Goal: Complete application form

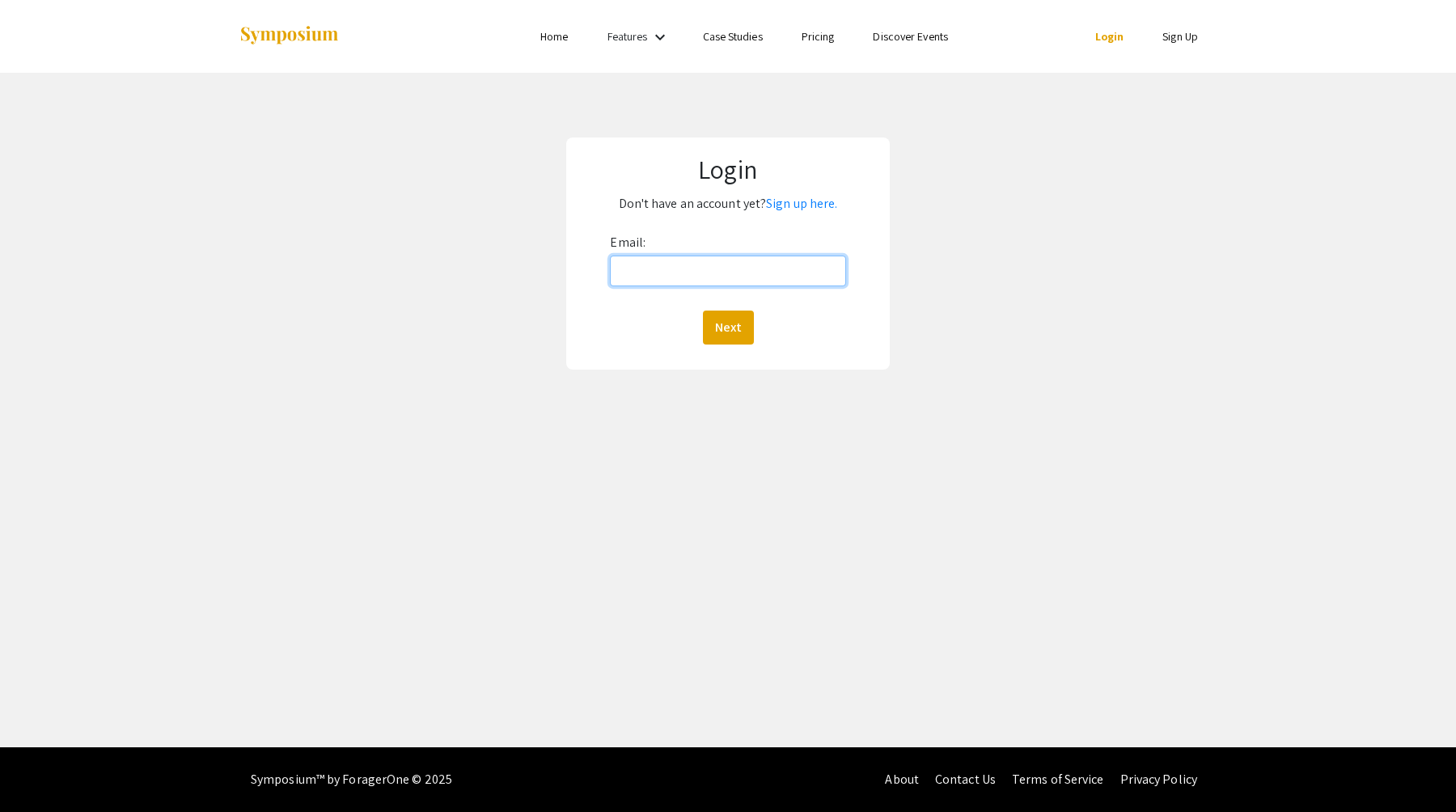
click at [588, 275] on input "Email:" at bounding box center [728, 271] width 235 height 30
type input "[EMAIL_ADDRESS][DOMAIN_NAME]"
click at [588, 315] on button "Next" at bounding box center [728, 327] width 51 height 34
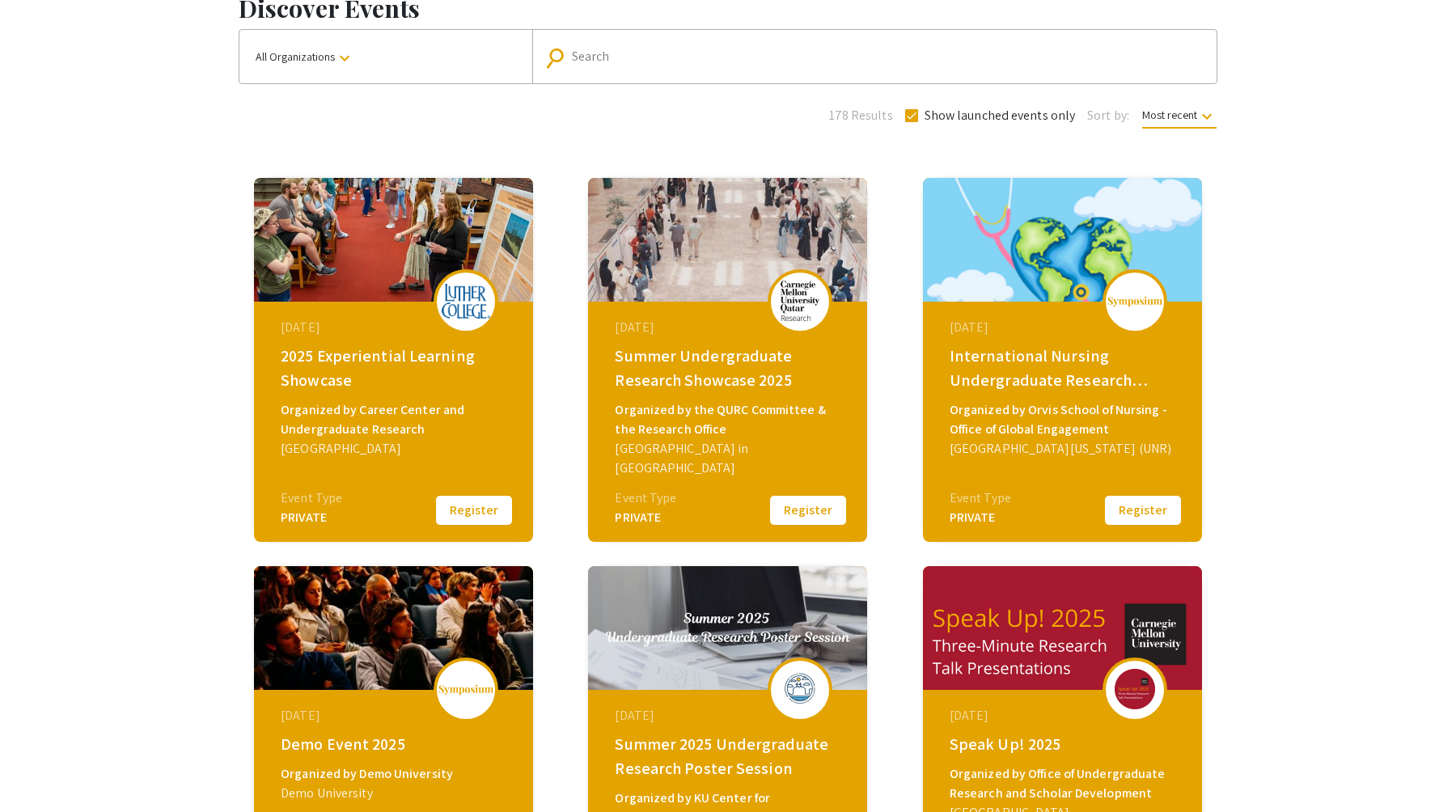
scroll to position [93, 0]
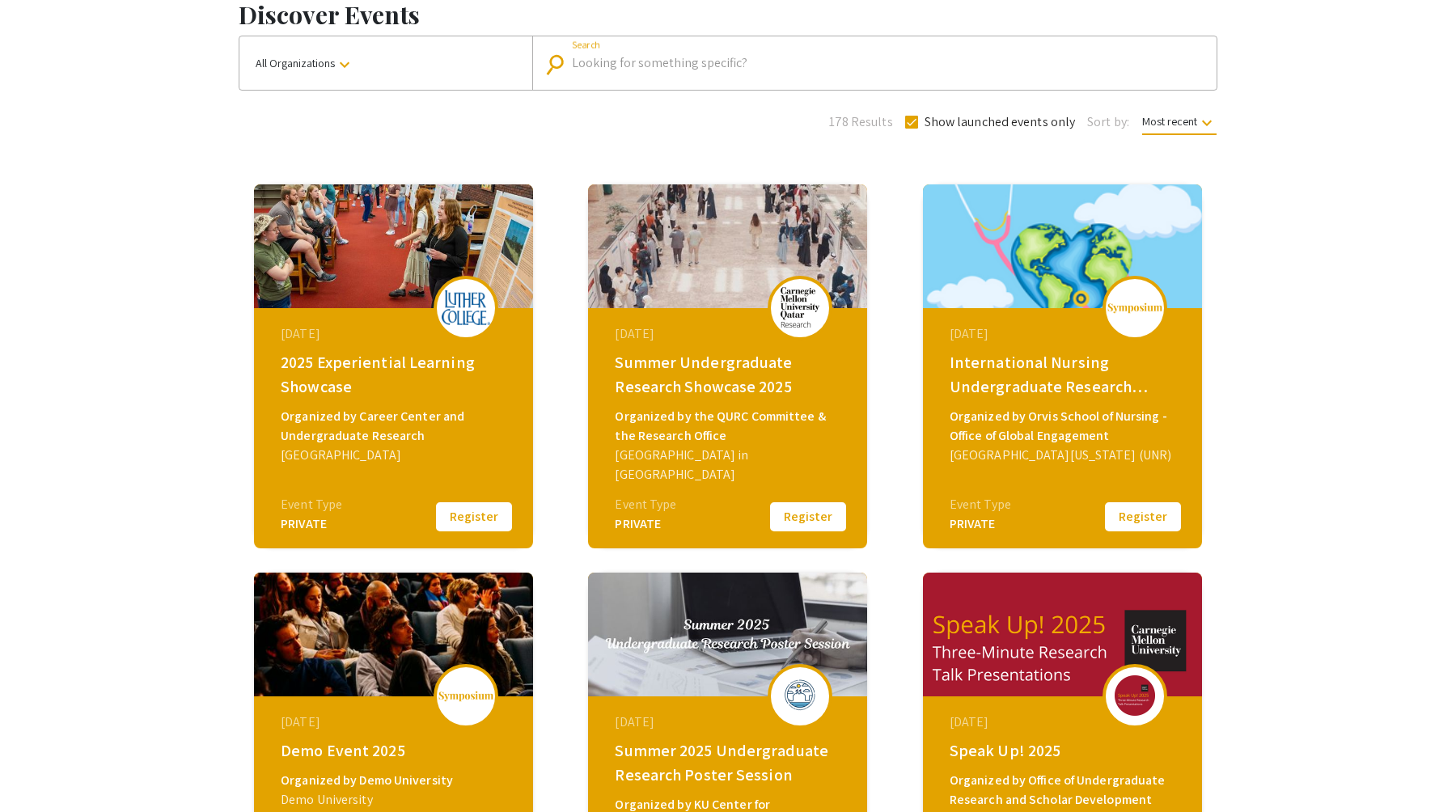
click at [612, 63] on input "Search" at bounding box center [883, 63] width 623 height 15
type input "luther college"
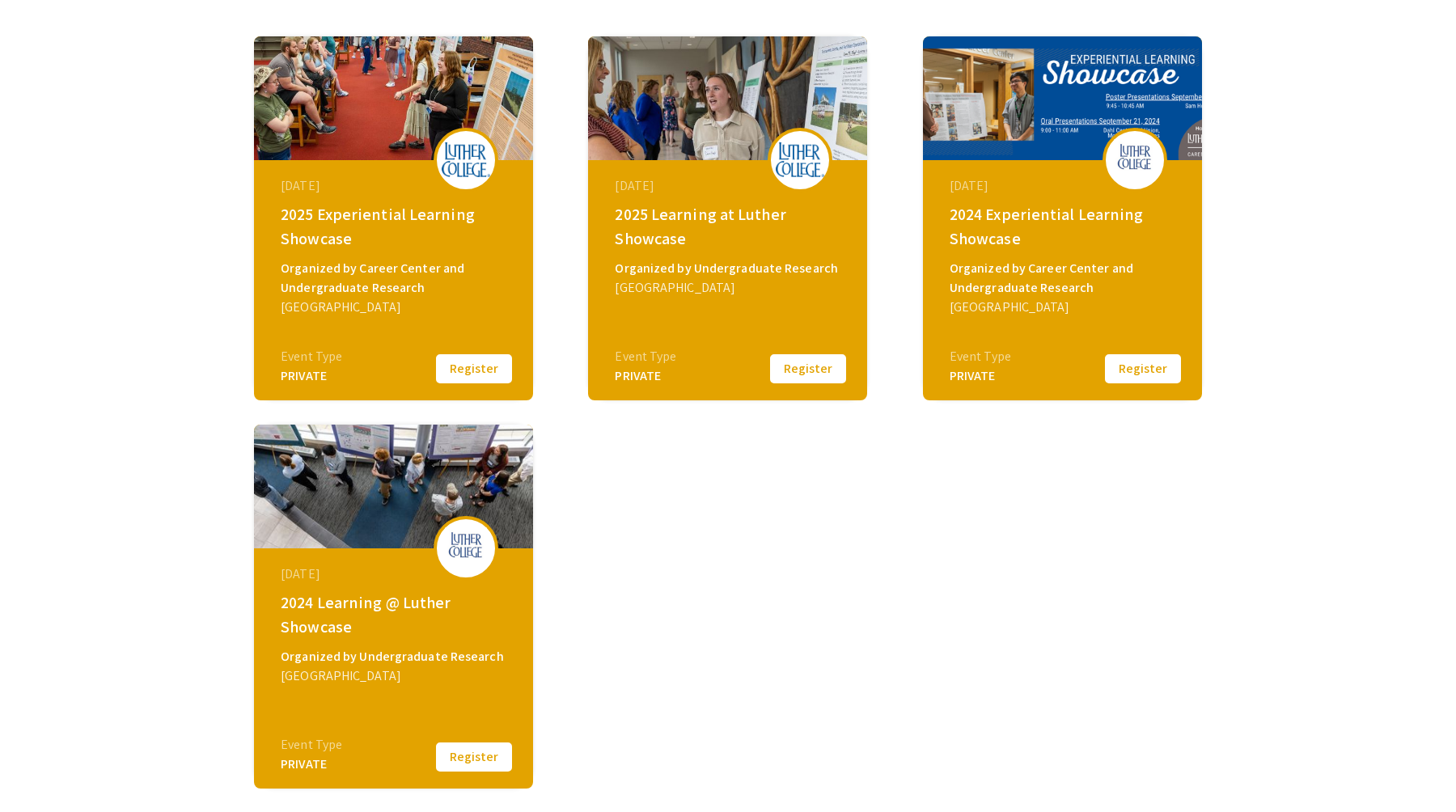
scroll to position [244, 0]
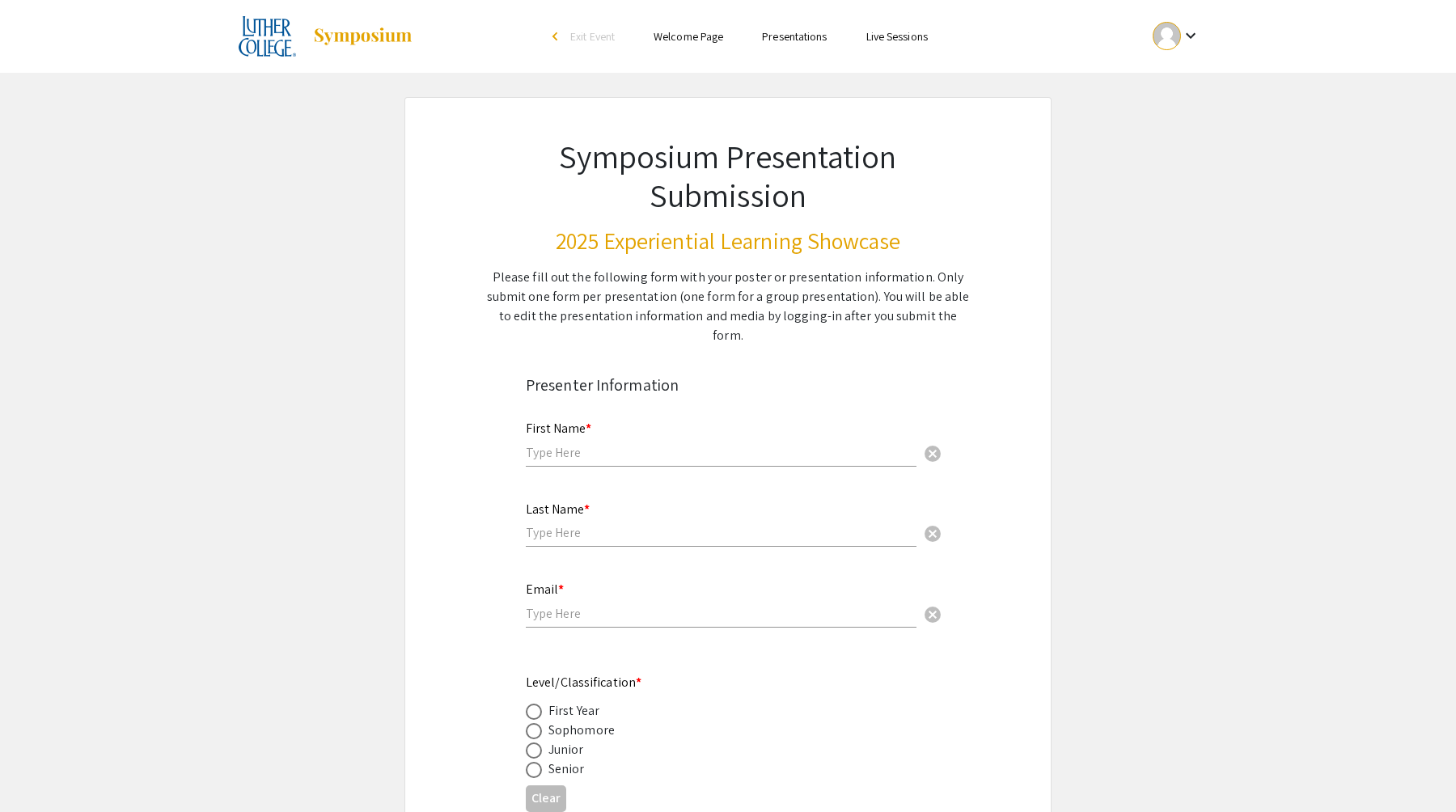
click at [672, 444] on input "text" at bounding box center [721, 452] width 390 height 17
type input "[PERSON_NAME]"
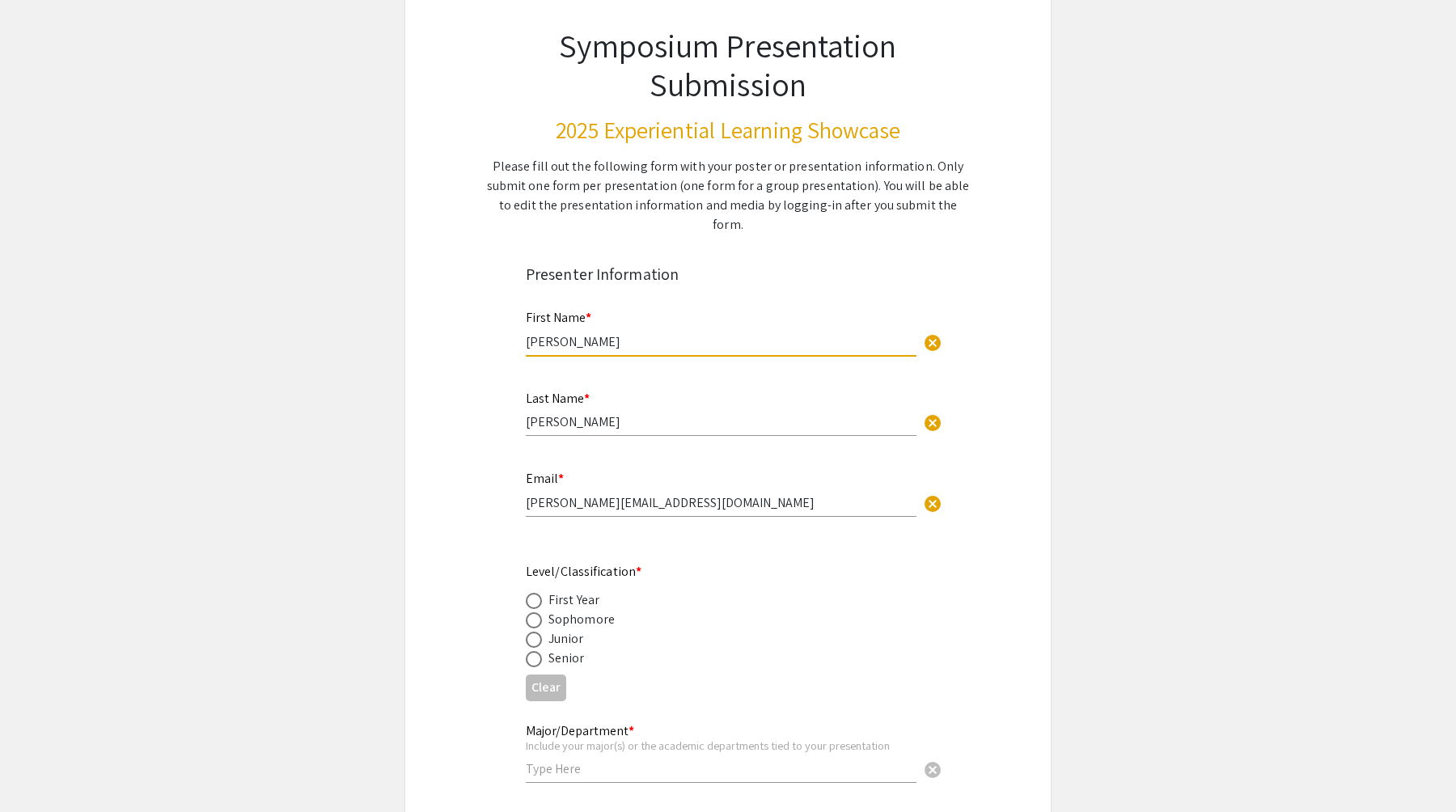
scroll to position [123, 0]
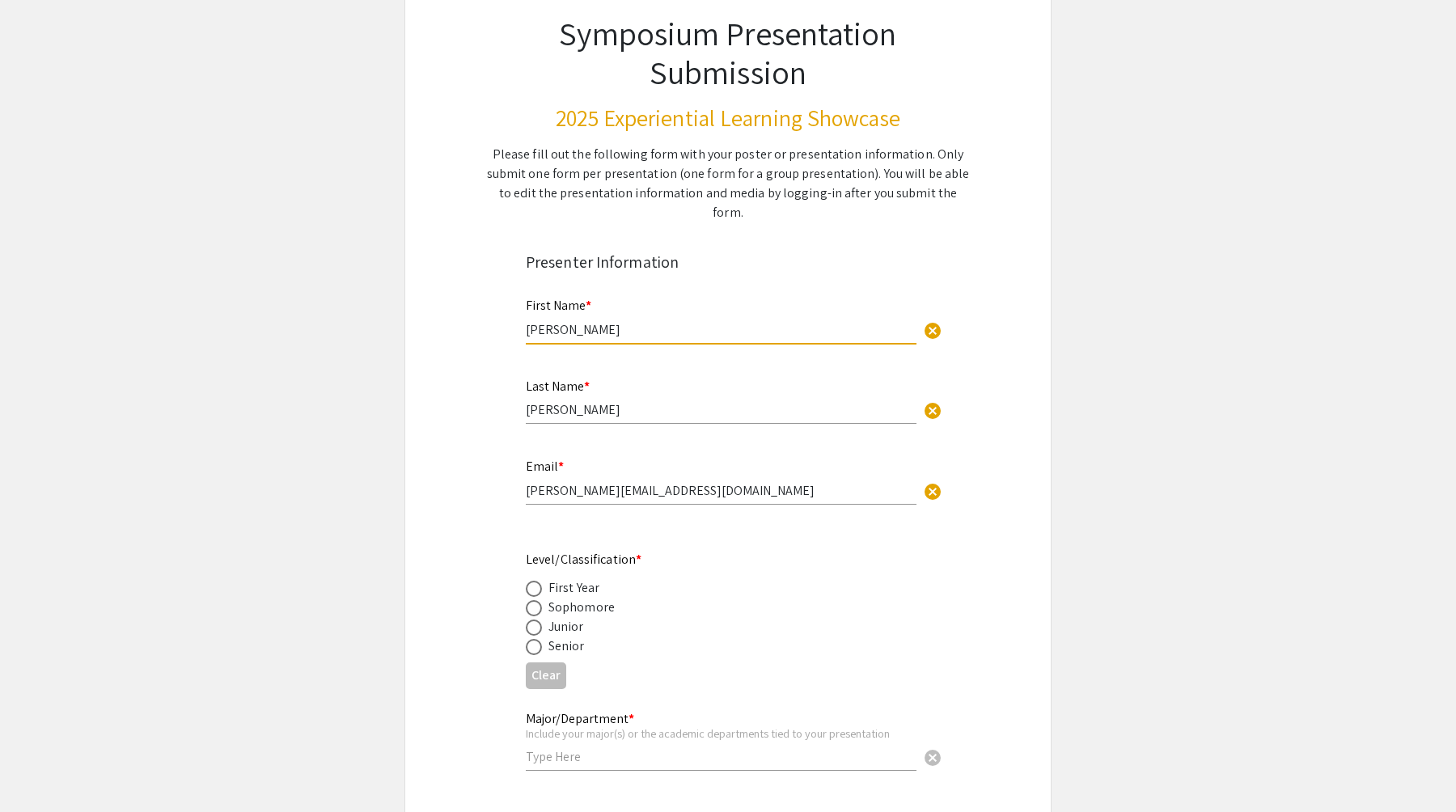
click at [690, 482] on input "[PERSON_NAME][EMAIL_ADDRESS][DOMAIN_NAME]" at bounding box center [721, 490] width 390 height 17
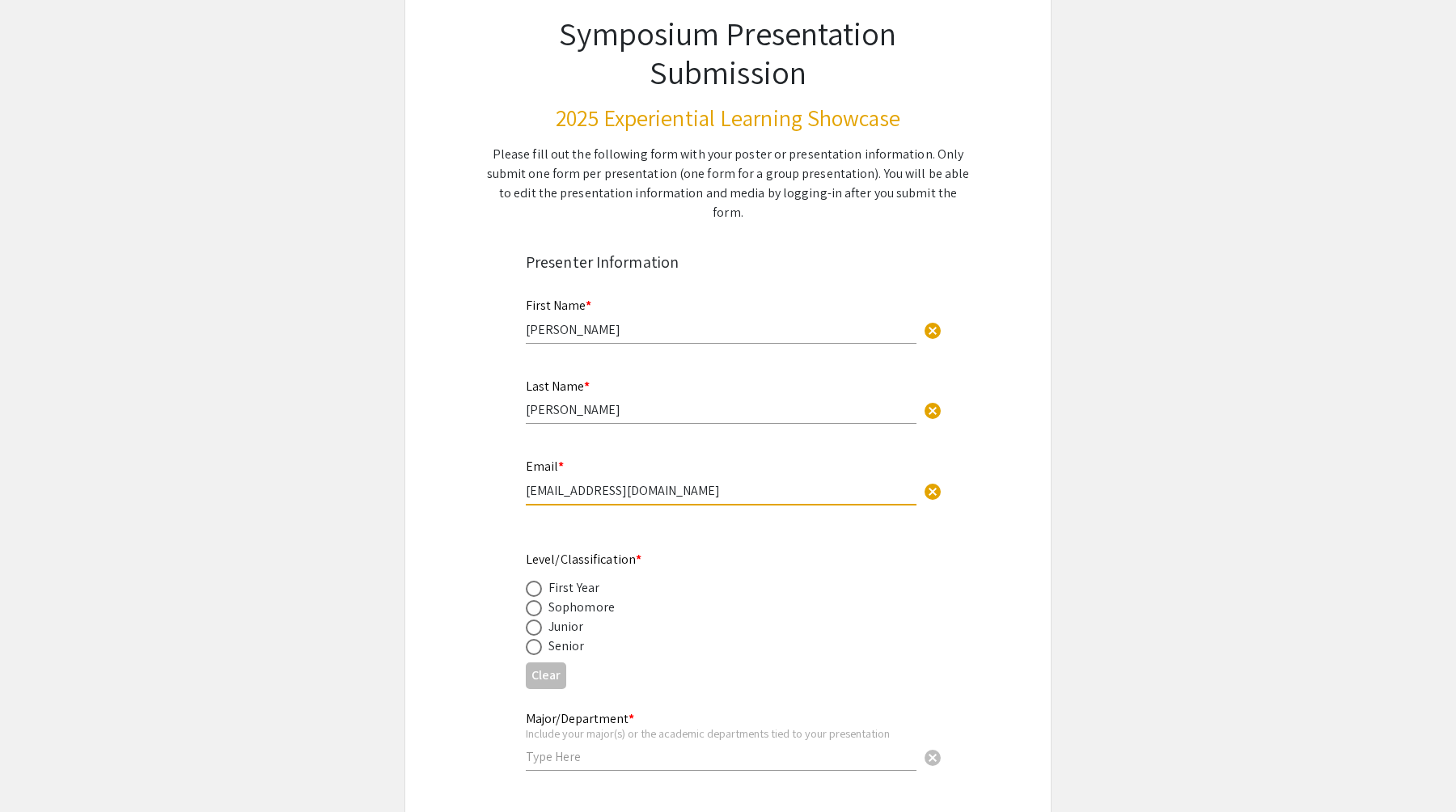
type input "[EMAIL_ADDRESS][DOMAIN_NAME]"
click at [536, 619] on span at bounding box center [534, 627] width 16 height 16
click at [536, 619] on input "radio" at bounding box center [534, 627] width 16 height 16
radio input "true"
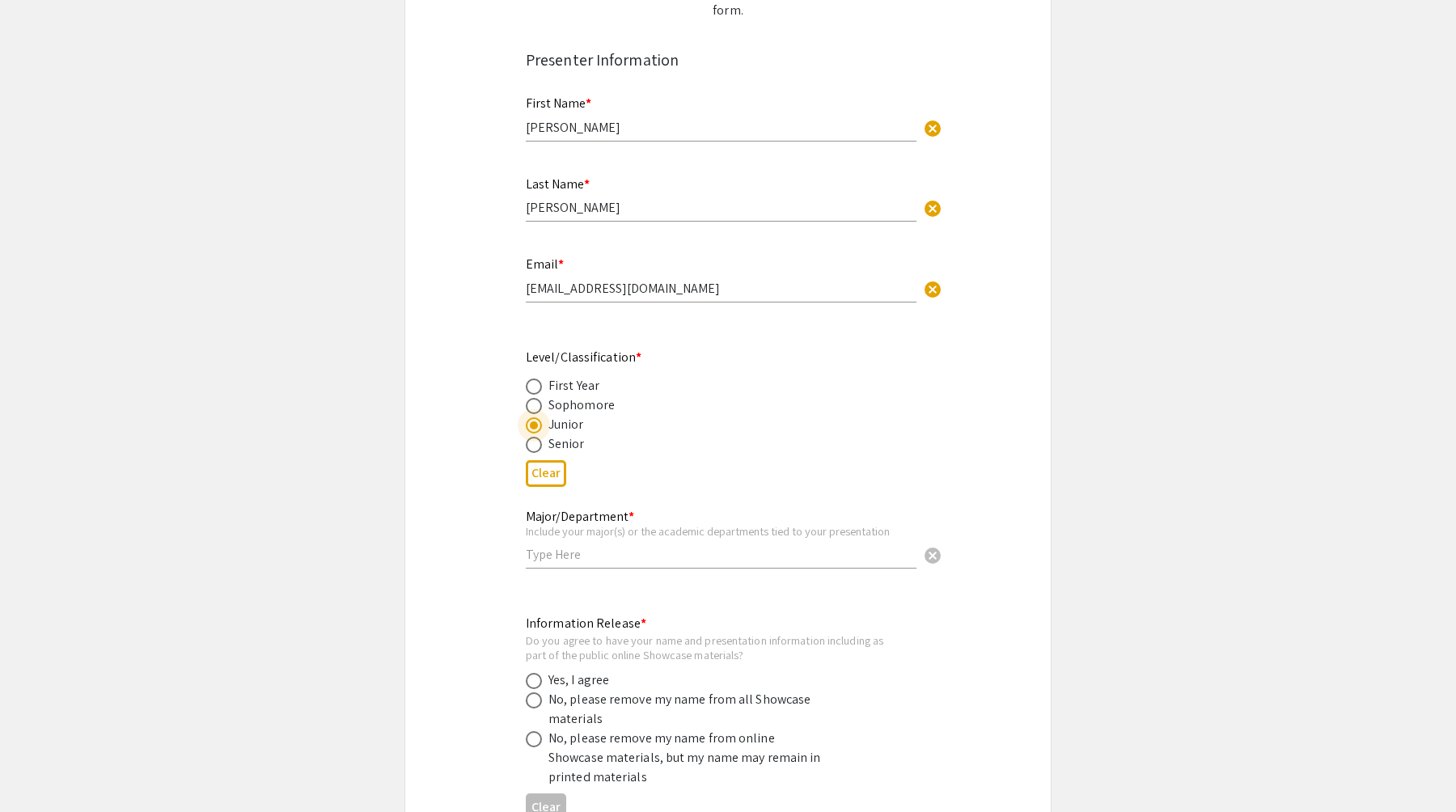
scroll to position [338, 0]
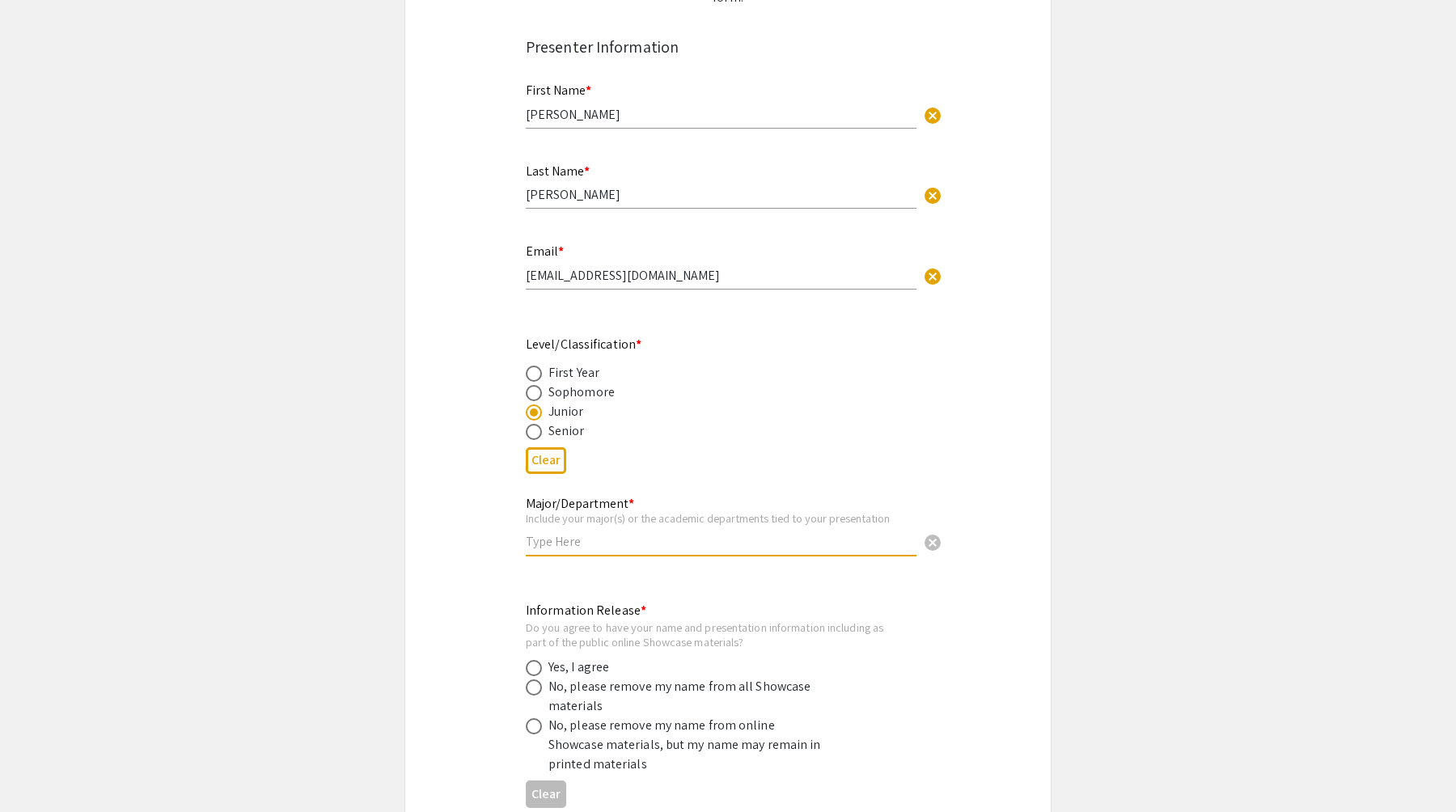
click at [647, 533] on input "text" at bounding box center [721, 541] width 390 height 17
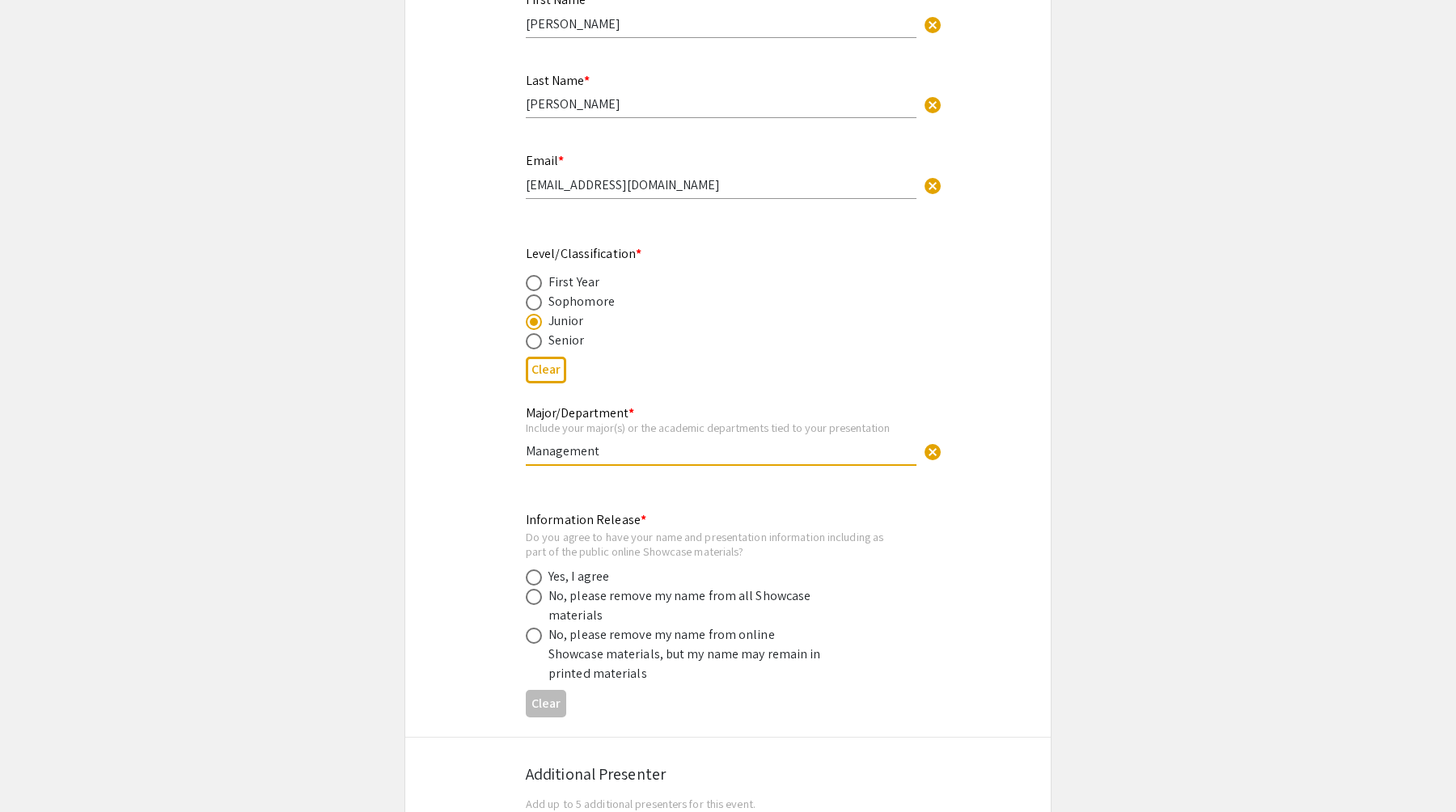
scroll to position [443, 0]
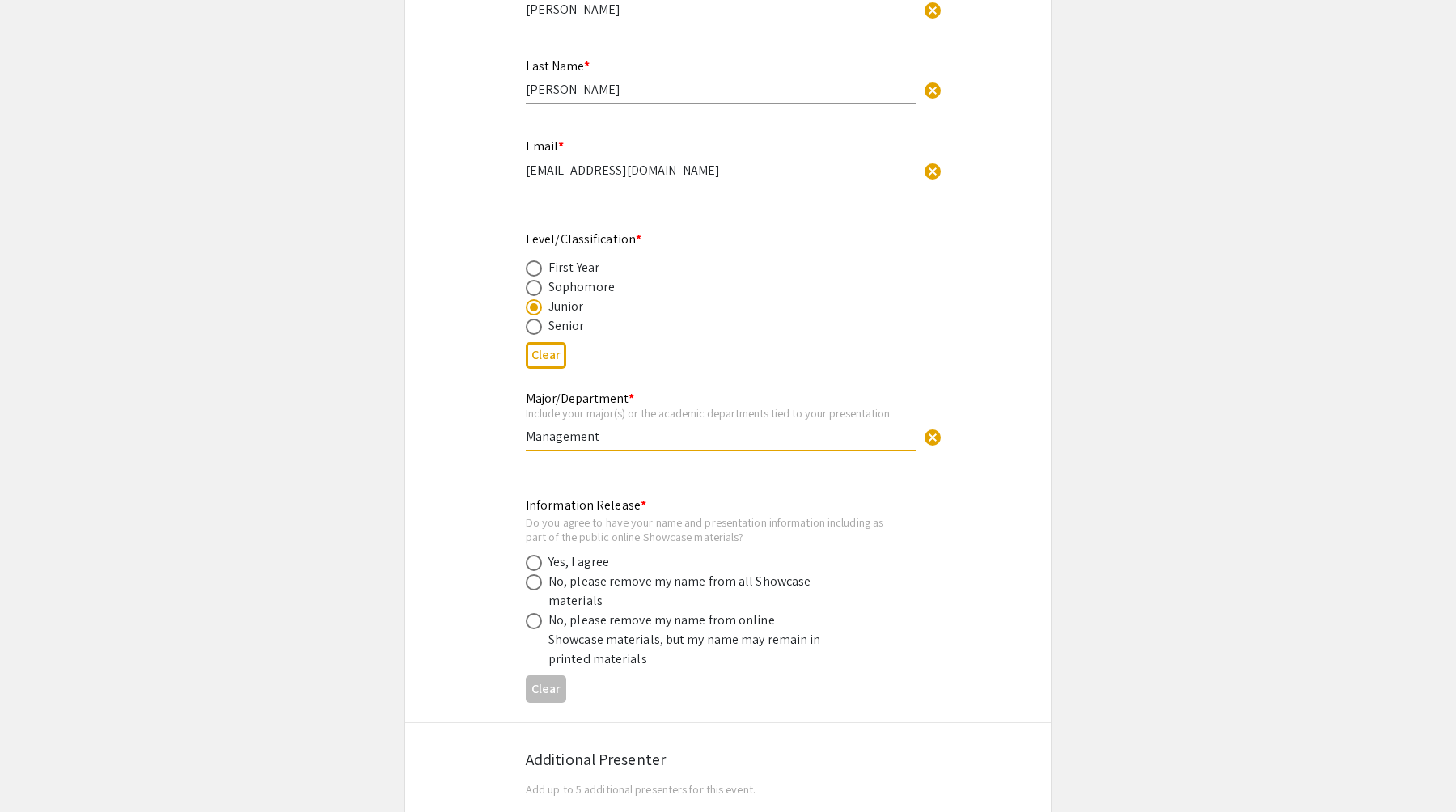
type input "Management"
click at [541, 554] on span at bounding box center [534, 563] width 16 height 16
click at [541, 554] on input "radio" at bounding box center [534, 563] width 16 height 16
radio input "true"
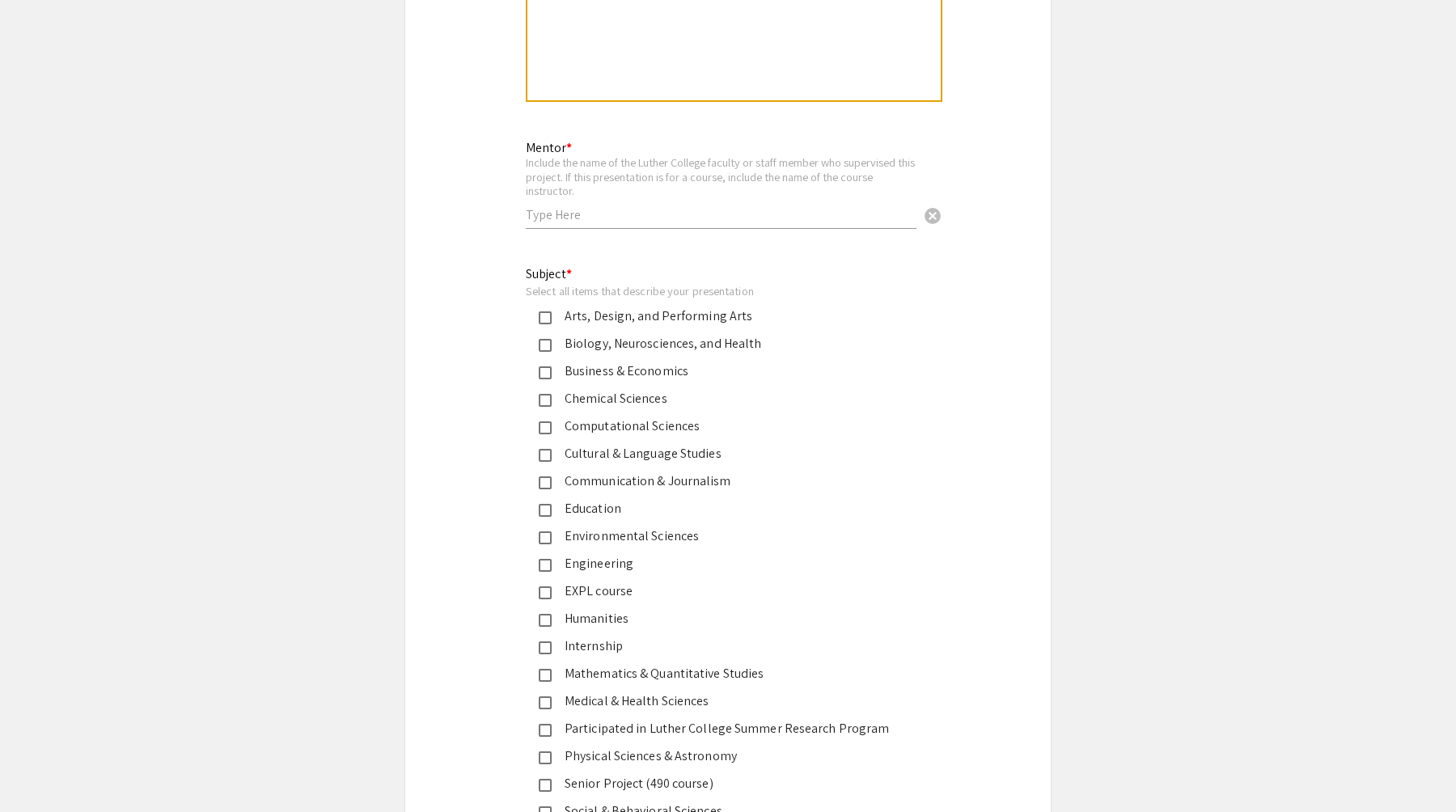
scroll to position [2032, 0]
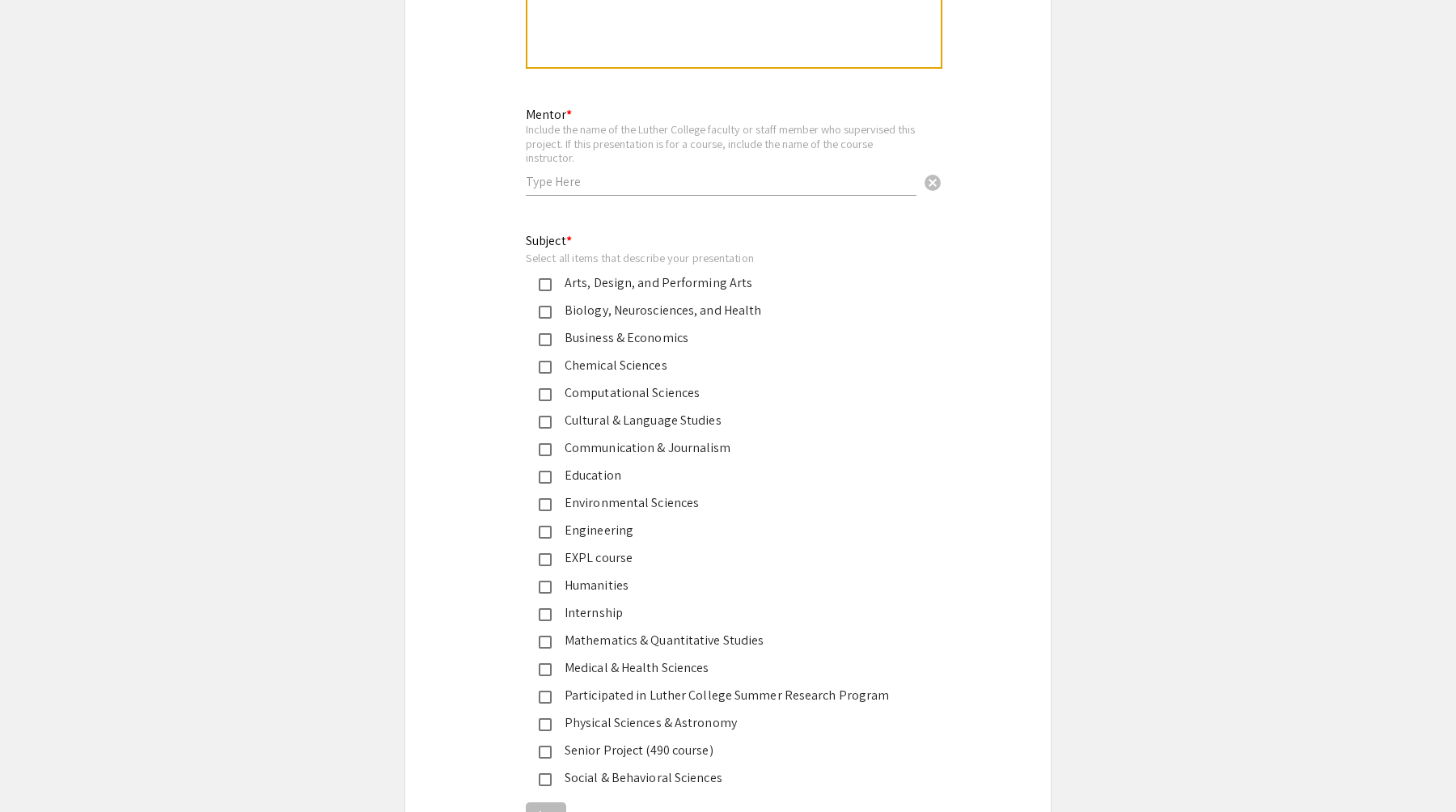
click at [549, 333] on mat-pseudo-checkbox at bounding box center [545, 340] width 13 height 13
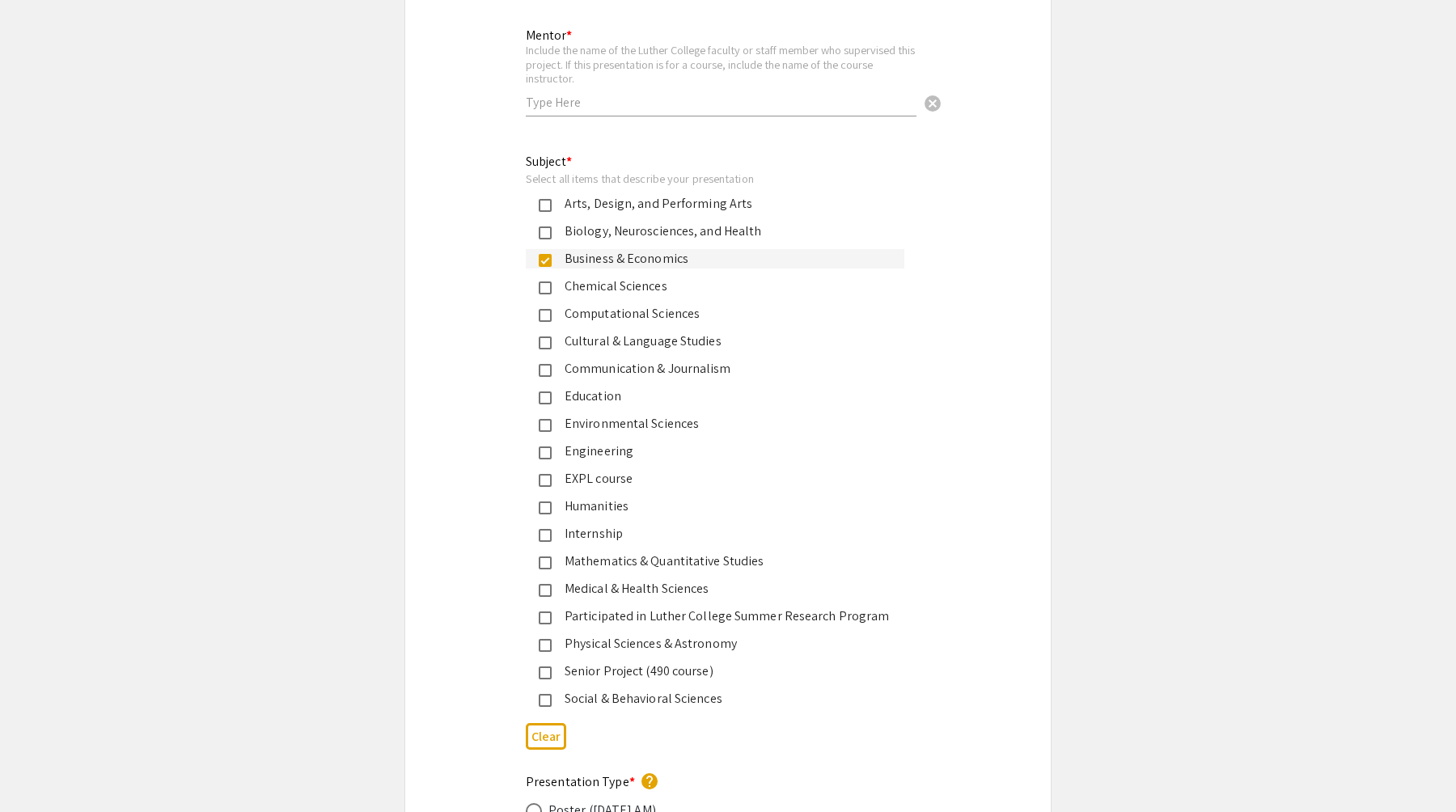
scroll to position [2114, 0]
click at [547, 472] on mat-pseudo-checkbox at bounding box center [545, 479] width 13 height 13
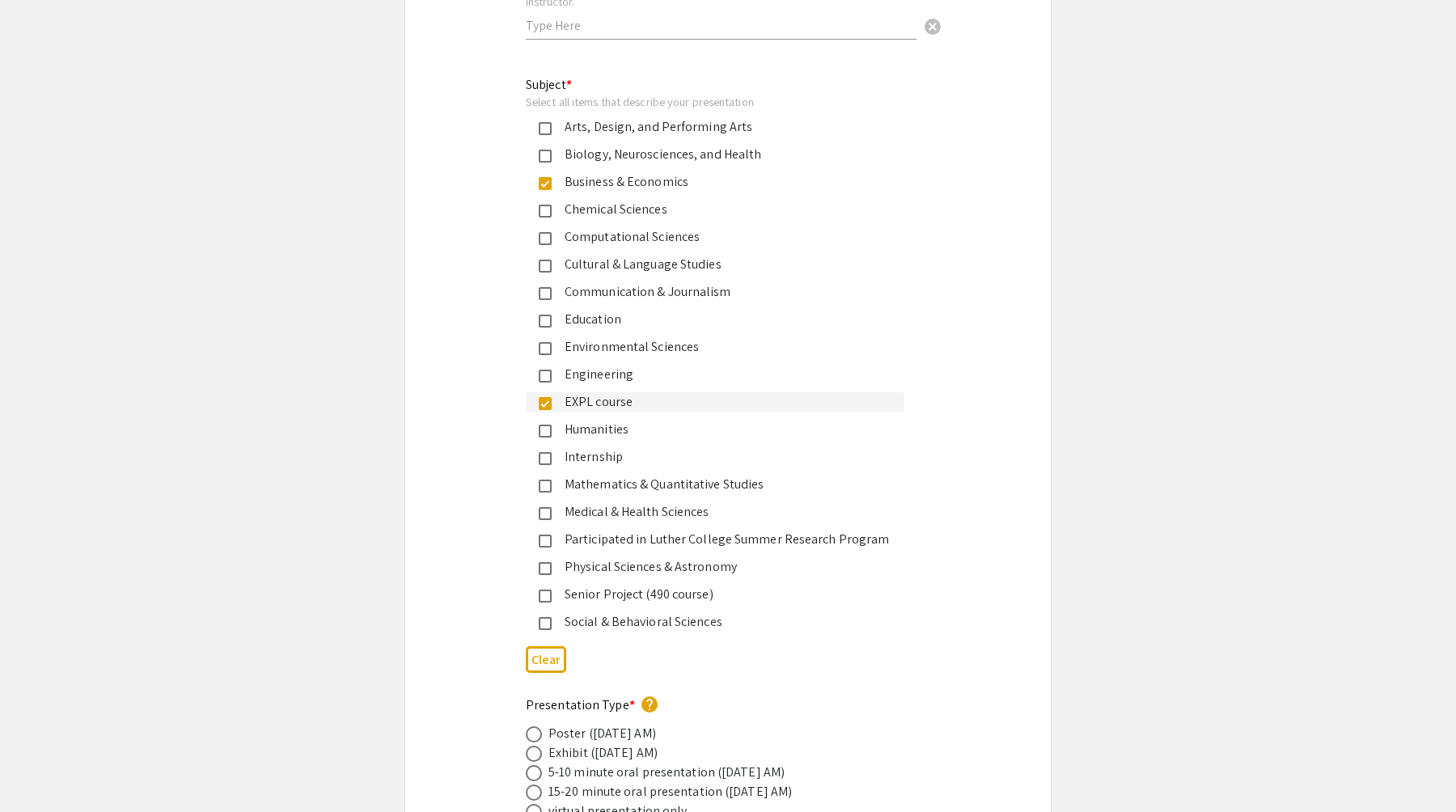
scroll to position [2195, 0]
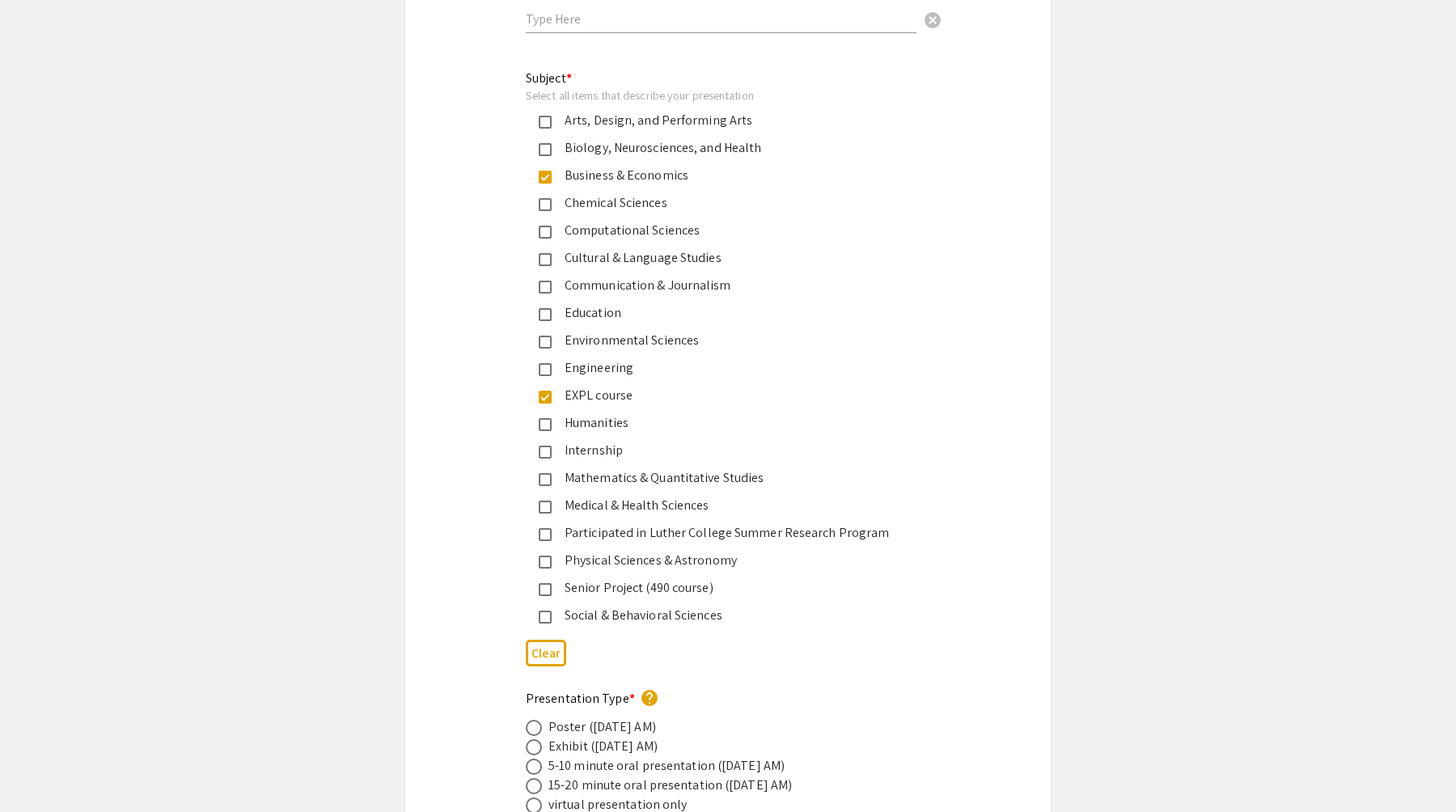
click at [547, 445] on mat-pseudo-checkbox at bounding box center [545, 452] width 13 height 13
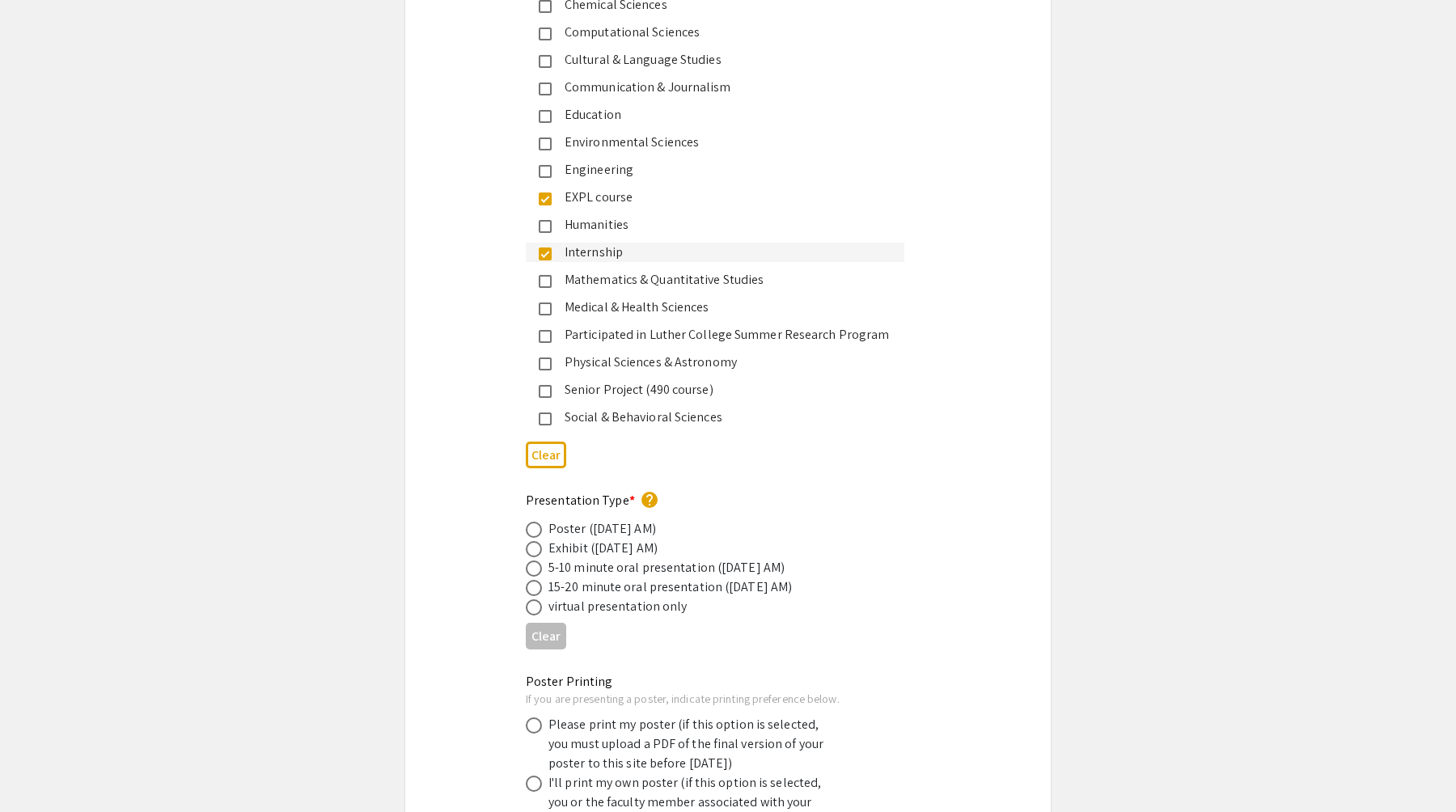
scroll to position [2393, 0]
click at [535, 522] on span at bounding box center [534, 531] width 16 height 16
click at [535, 522] on input "radio" at bounding box center [534, 531] width 16 height 16
radio input "true"
click at [537, 561] on span at bounding box center [534, 569] width 16 height 16
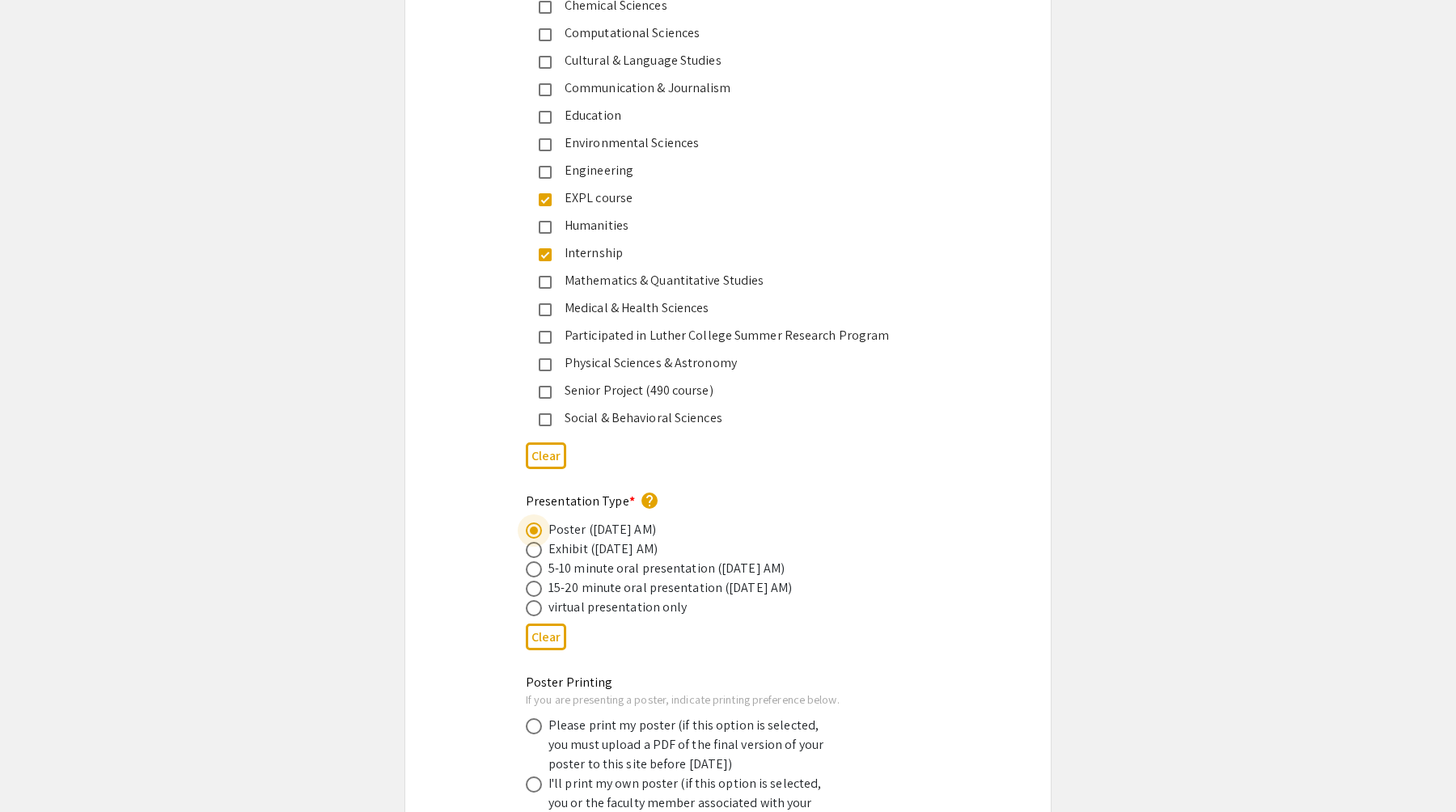
click at [537, 561] on input "radio" at bounding box center [534, 569] width 16 height 16
radio input "true"
click at [536, 522] on span at bounding box center [534, 531] width 16 height 16
click at [536, 522] on input "radio" at bounding box center [534, 531] width 16 height 16
radio input "true"
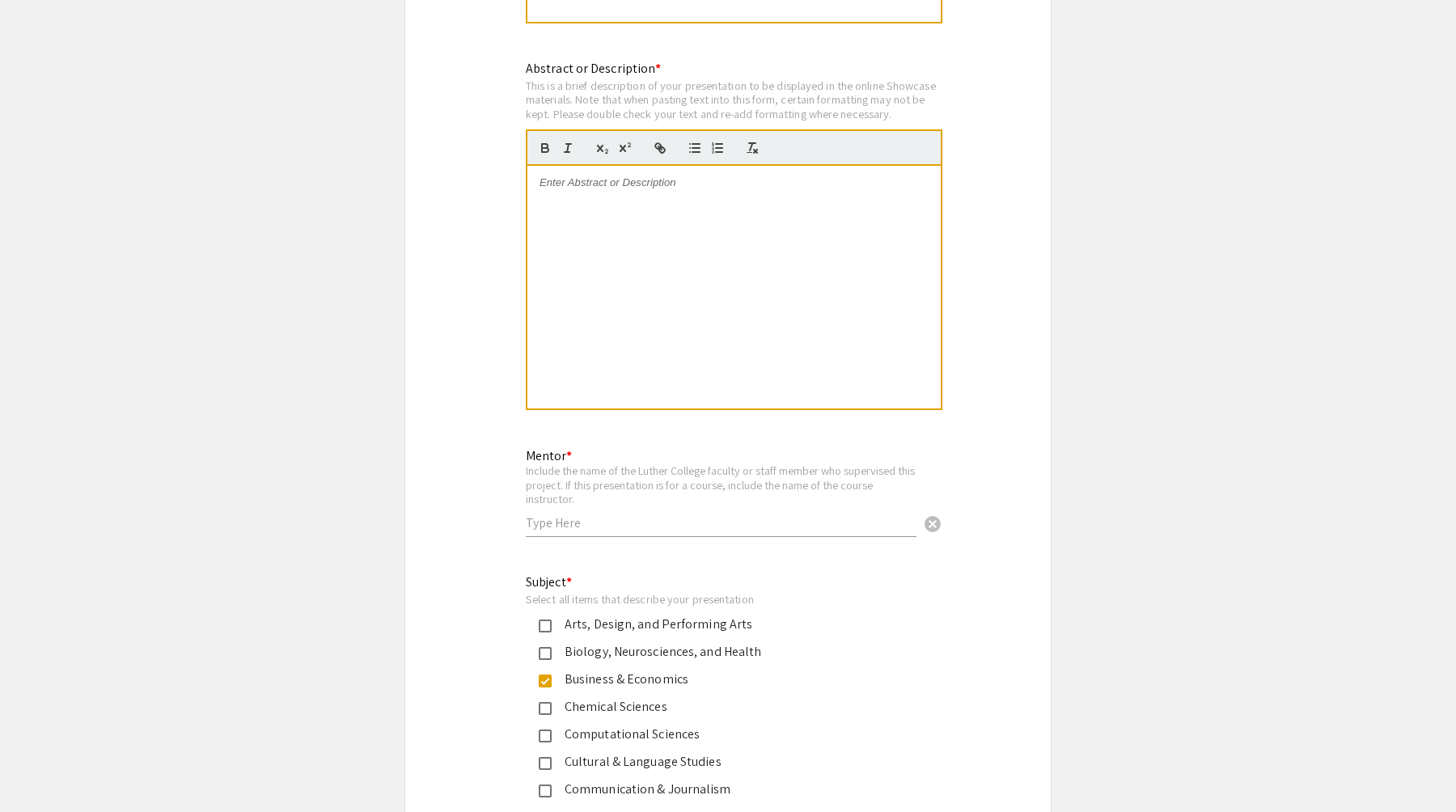
scroll to position [1497, 0]
